Goal: Navigation & Orientation: Understand site structure

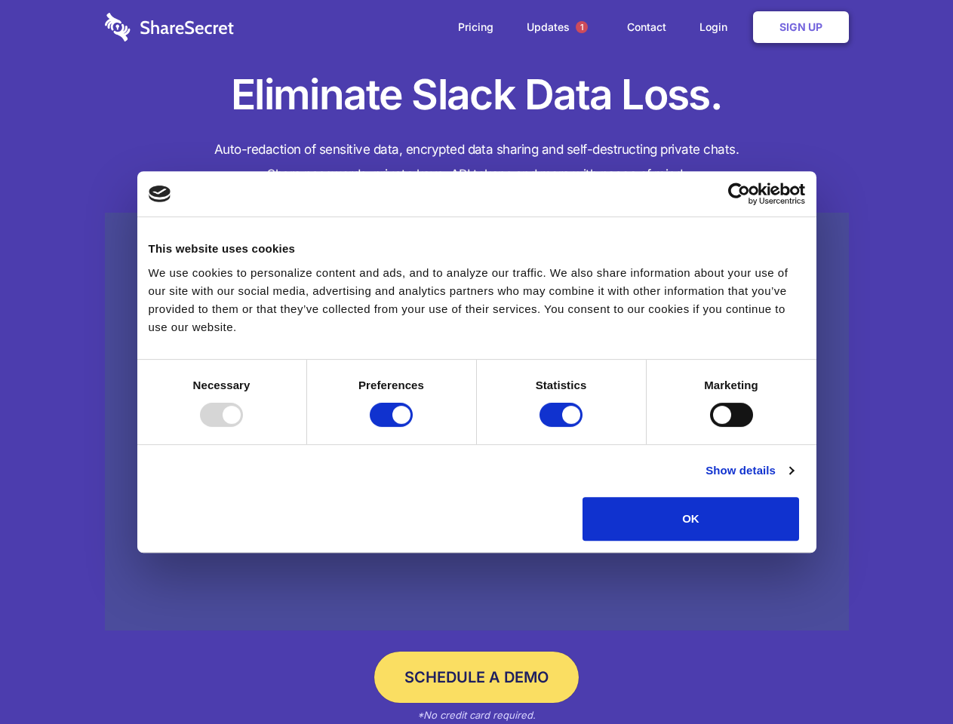
click at [243, 427] on div at bounding box center [221, 415] width 43 height 24
click at [413, 427] on input "Preferences" at bounding box center [391, 415] width 43 height 24
checkbox input "false"
click at [563, 427] on input "Statistics" at bounding box center [560, 415] width 43 height 24
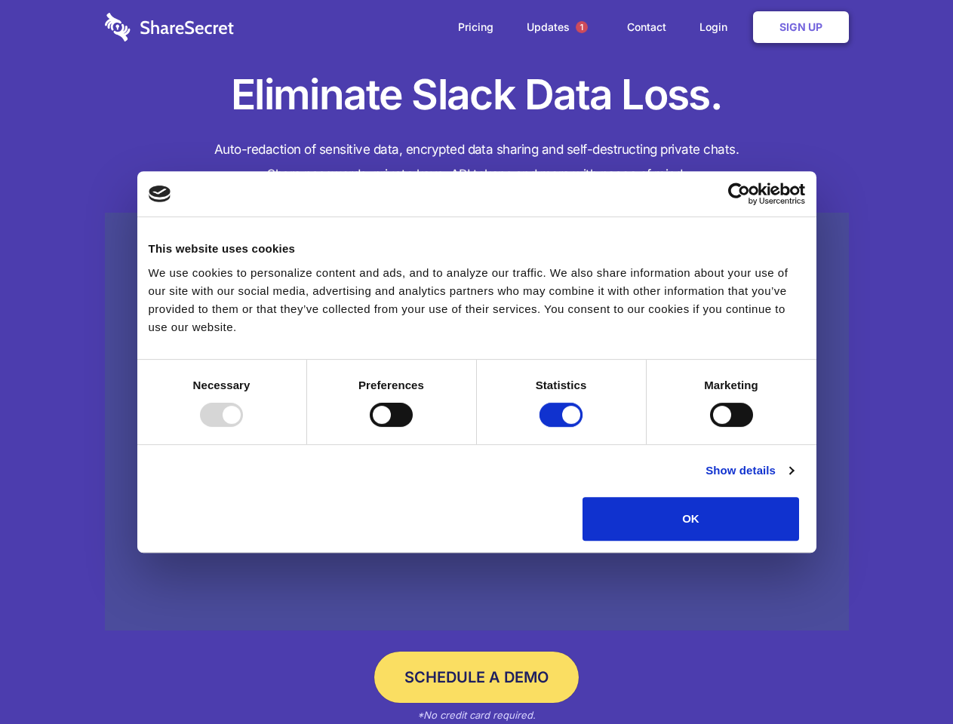
checkbox input "false"
click at [710, 427] on input "Marketing" at bounding box center [731, 415] width 43 height 24
checkbox input "true"
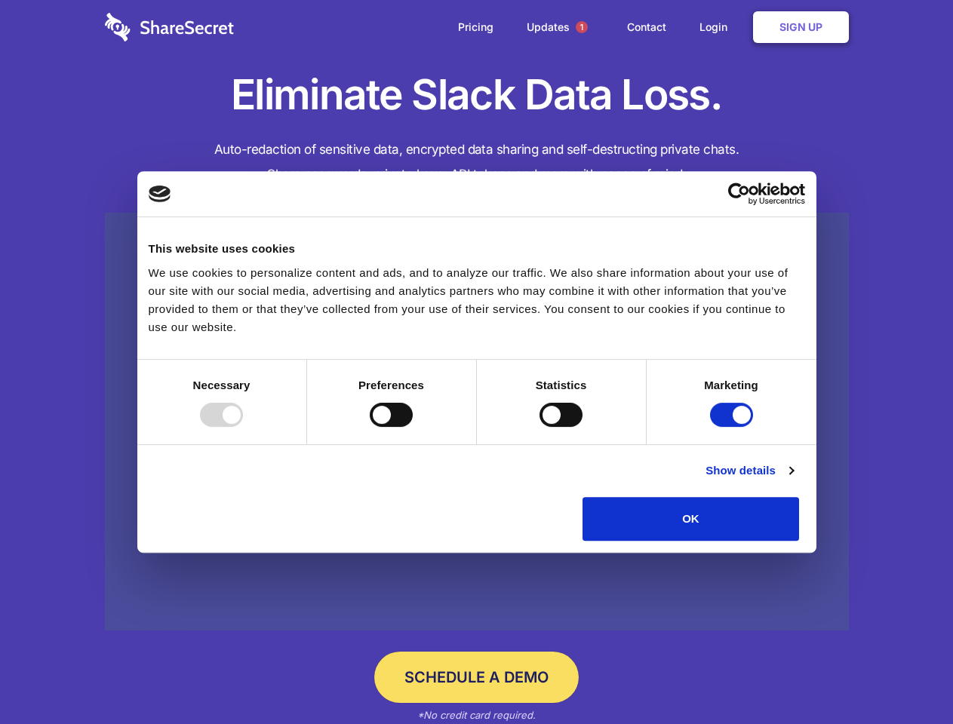
click at [793, 480] on link "Show details" at bounding box center [749, 471] width 88 height 18
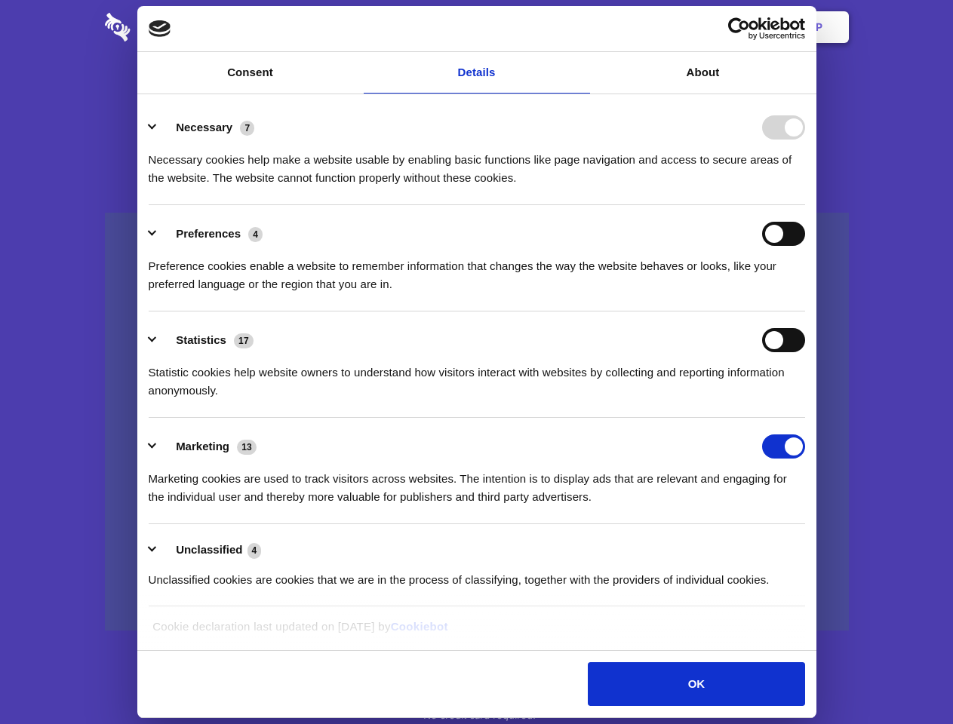
click at [812, 546] on ul "Necessary 7 Necessary cookies help make a website usable by enabling basic func…" at bounding box center [476, 353] width 671 height 508
